Goal: Task Accomplishment & Management: Use online tool/utility

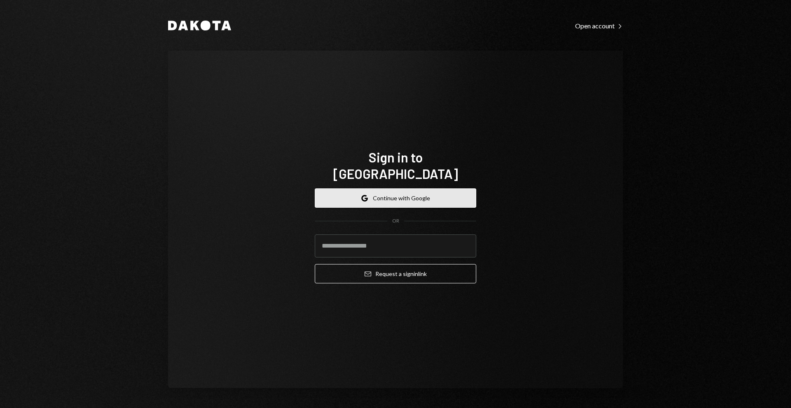
click at [395, 189] on button "Google Continue with Google" at bounding box center [395, 198] width 161 height 19
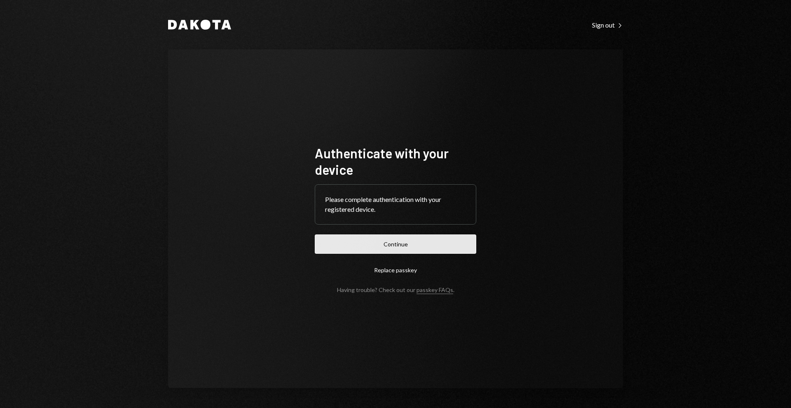
click at [427, 248] on button "Continue" at bounding box center [395, 244] width 161 height 19
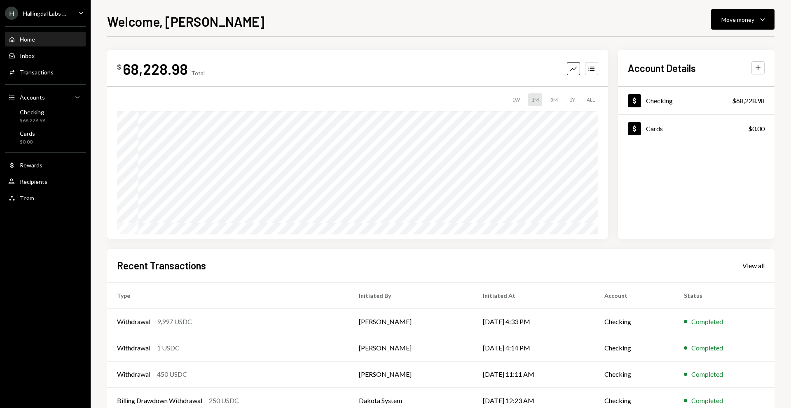
click at [374, 63] on div "$ 68,228.98 Total Graph Accounts" at bounding box center [357, 69] width 481 height 19
click at [301, 74] on div "$ 68,228.98 Total Graph Accounts" at bounding box center [357, 69] width 481 height 19
